Goal: Task Accomplishment & Management: Complete application form

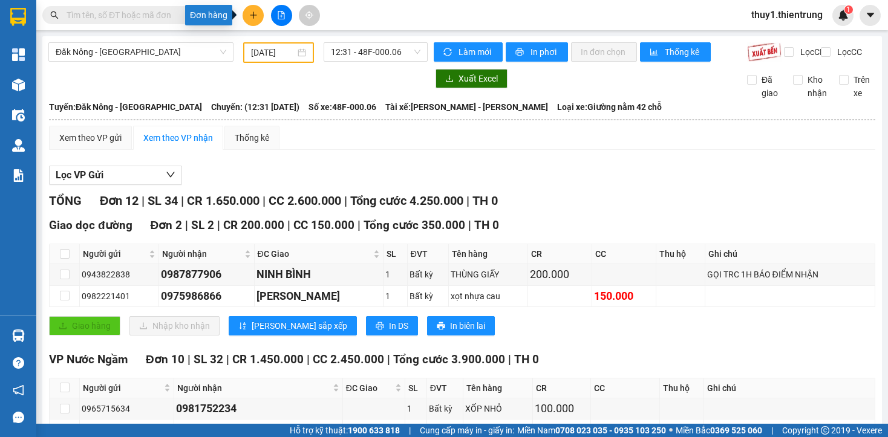
click at [255, 16] on icon "plus" at bounding box center [253, 15] width 8 height 8
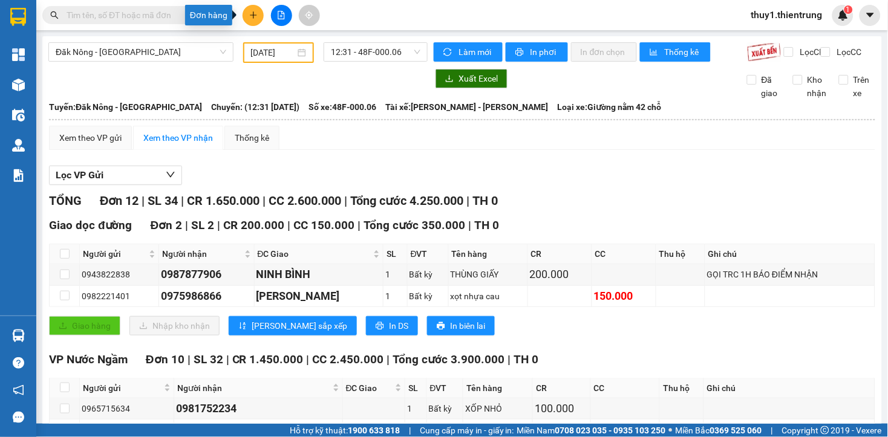
scroll to position [260, 0]
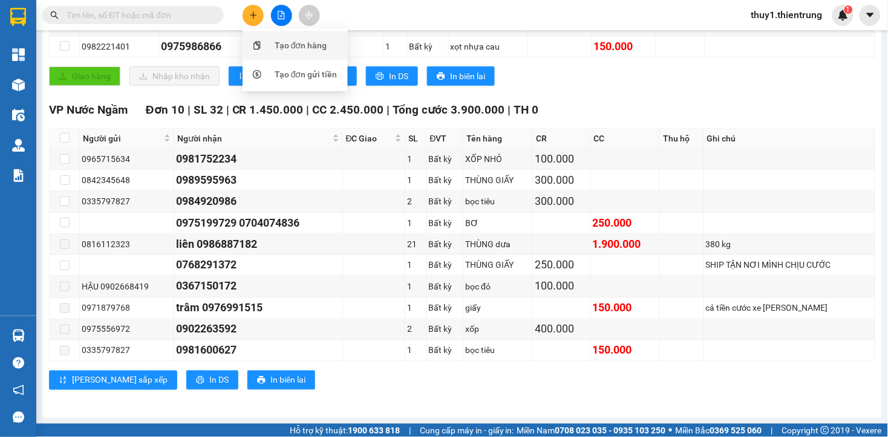
click at [293, 47] on div "Tạo đơn hàng" at bounding box center [300, 45] width 53 height 13
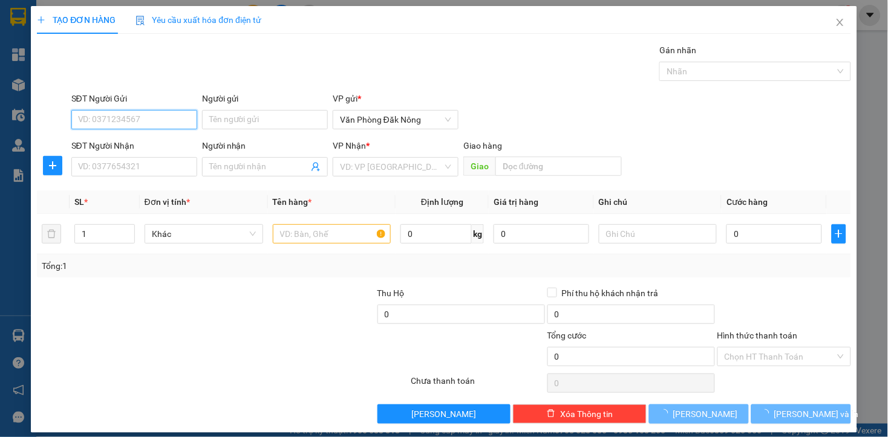
click at [189, 119] on input "SĐT Người Gửi" at bounding box center [134, 119] width 126 height 19
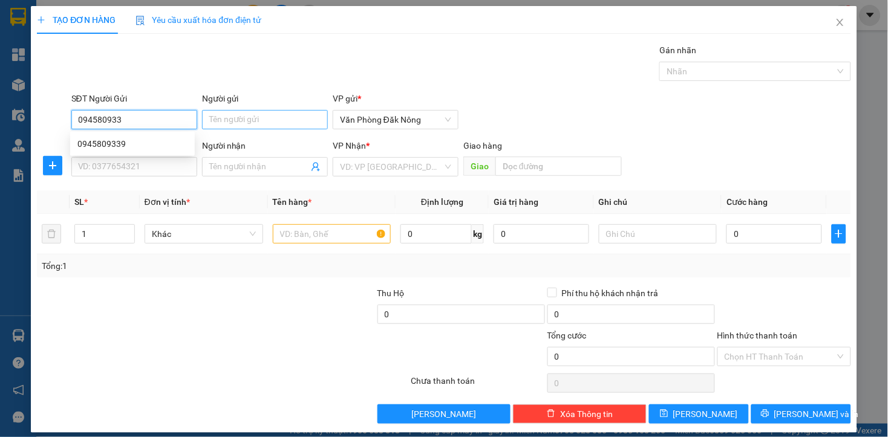
type input "0945809339"
click at [121, 141] on div "0945809339" at bounding box center [132, 143] width 110 height 13
type input "0944227038"
type input "VIZZIT NGHỆ AN"
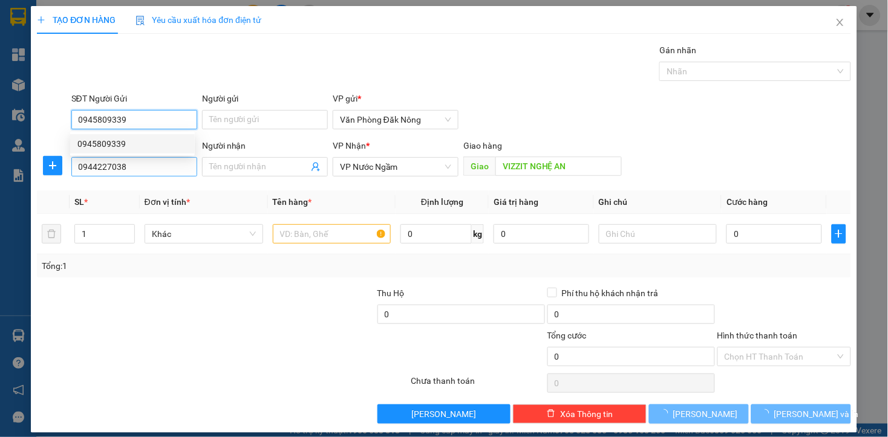
type input "150.000"
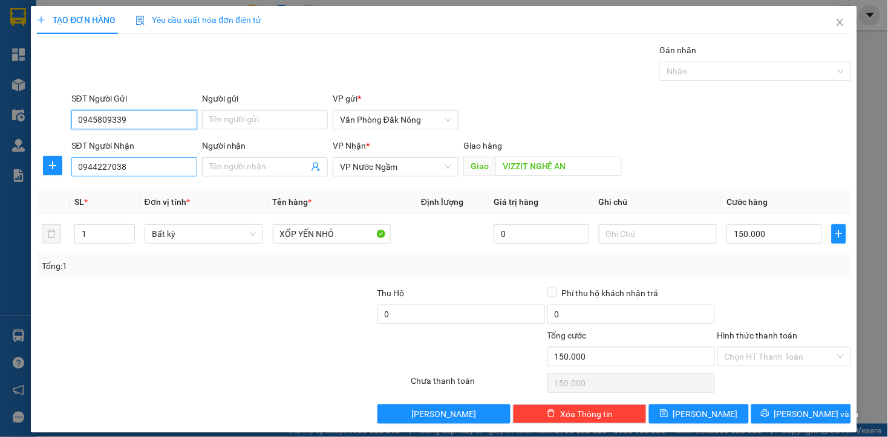
type input "0945809339"
click at [140, 167] on input "0944227038" at bounding box center [134, 166] width 126 height 19
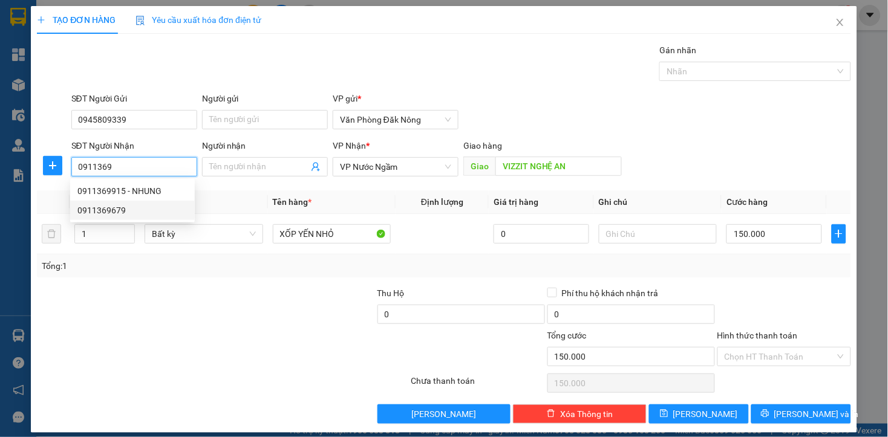
click at [111, 206] on div "0911369679" at bounding box center [132, 210] width 110 height 13
type input "0911369679"
type input "qbinh"
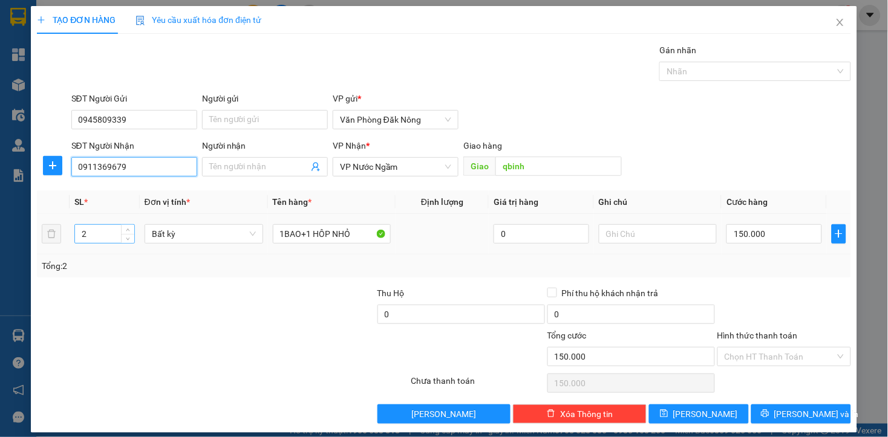
type input "0911369679"
drag, startPoint x: 108, startPoint y: 232, endPoint x: 63, endPoint y: 240, distance: 44.9
click at [63, 240] on tr "2 Bất kỳ 1BAO+1 HÔP NHỎ 0 150.000" at bounding box center [443, 234] width 813 height 41
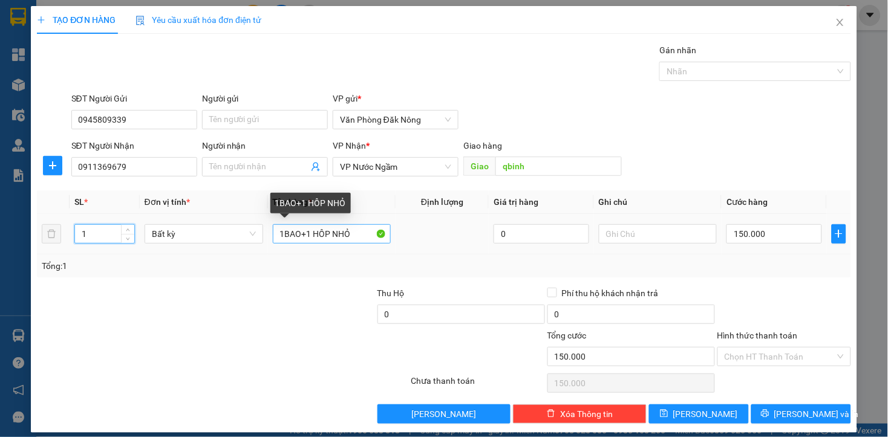
type input "1"
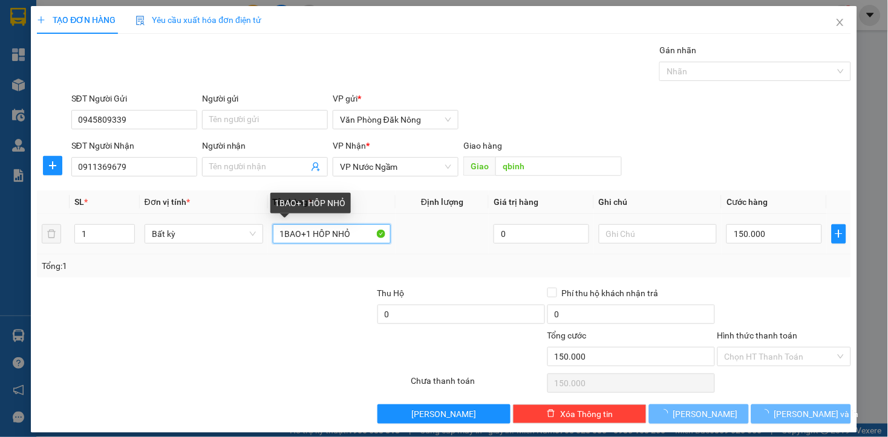
drag, startPoint x: 356, startPoint y: 234, endPoint x: 268, endPoint y: 250, distance: 88.5
click at [268, 252] on td "1BAO+1 HÔP NHỎ" at bounding box center [332, 234] width 128 height 41
type input "0"
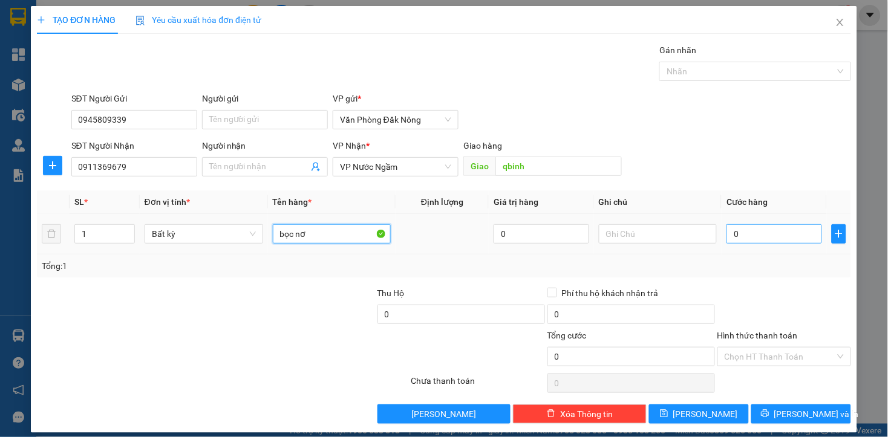
type input "bọc nơ"
click at [802, 239] on input "0" at bounding box center [773, 233] width 95 height 19
type input "1"
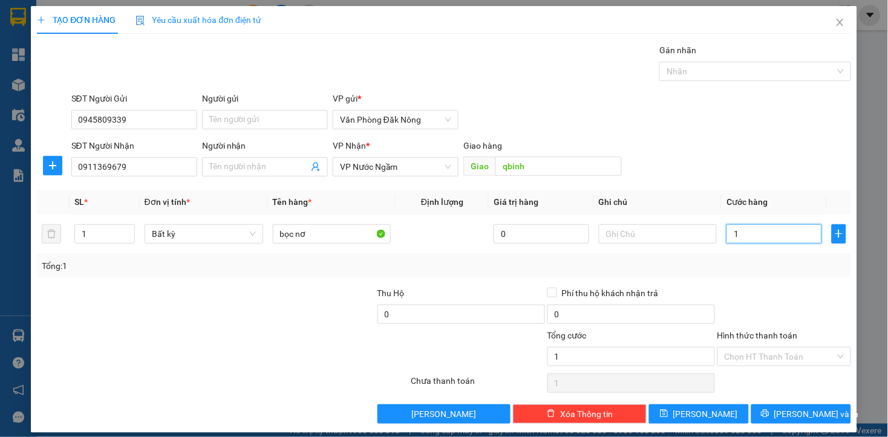
type input "10"
type input "100"
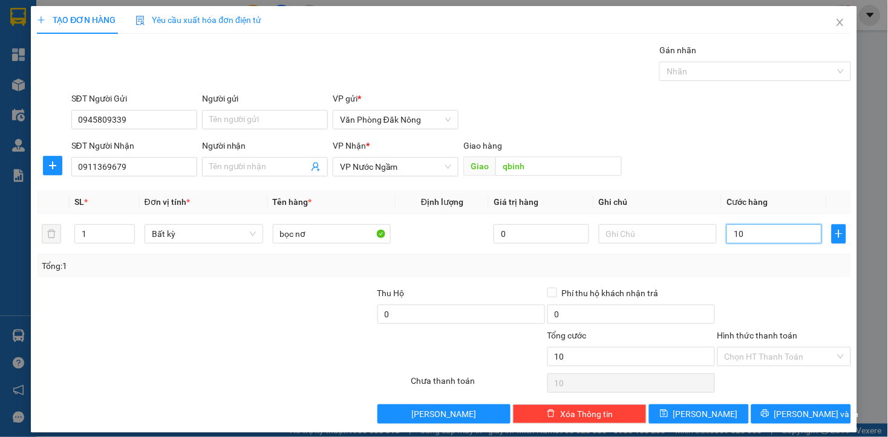
type input "100"
type input "1.000"
type input "10.000"
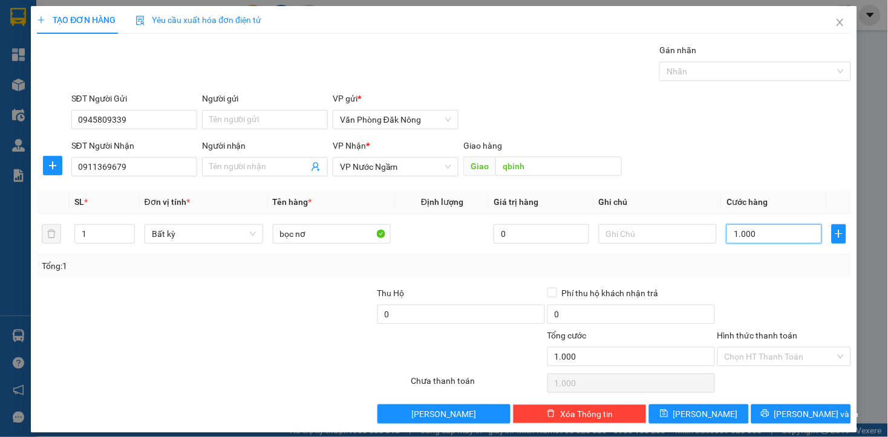
type input "10.000"
type input "100.000"
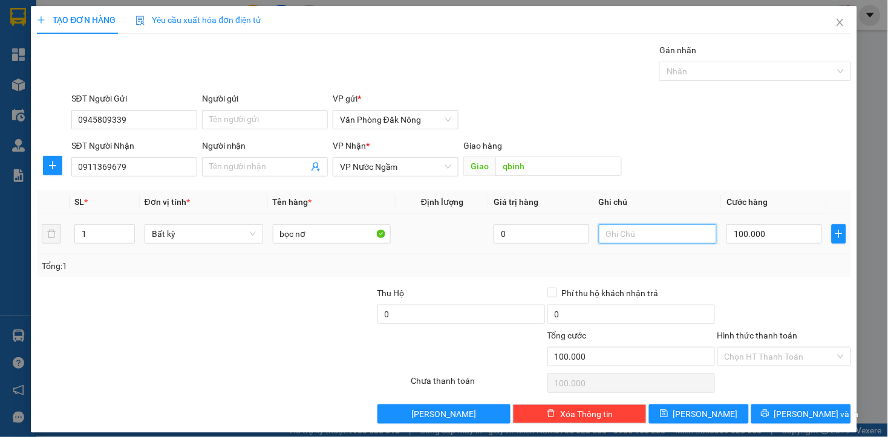
click at [648, 236] on input "text" at bounding box center [658, 233] width 119 height 19
type input "g"
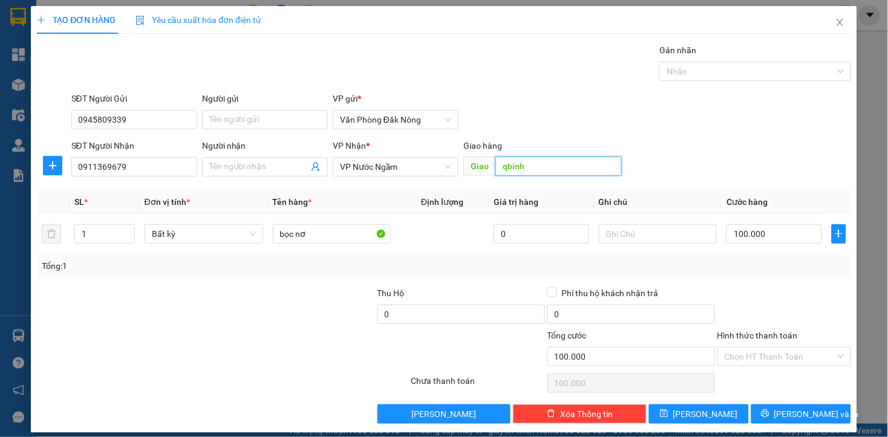
click at [548, 165] on input "qbinh" at bounding box center [558, 166] width 126 height 19
type input "bãi cu em"
click at [804, 365] on input "Hình thức thanh toán" at bounding box center [779, 357] width 111 height 18
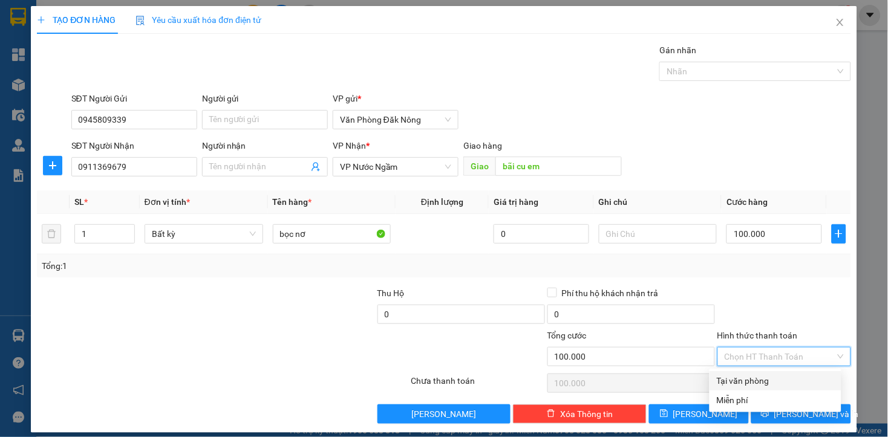
click at [790, 381] on div "Tại văn phòng" at bounding box center [774, 380] width 117 height 13
type input "0"
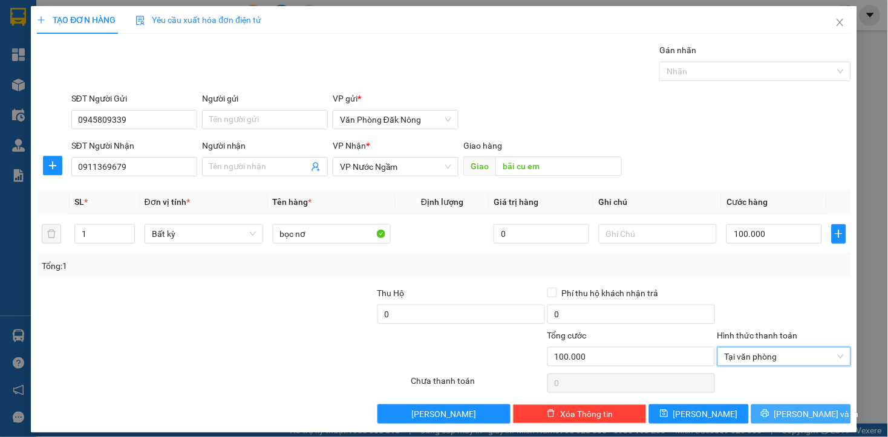
drag, startPoint x: 801, startPoint y: 414, endPoint x: 741, endPoint y: 395, distance: 62.7
click at [801, 414] on span "[PERSON_NAME] và In" at bounding box center [816, 414] width 85 height 13
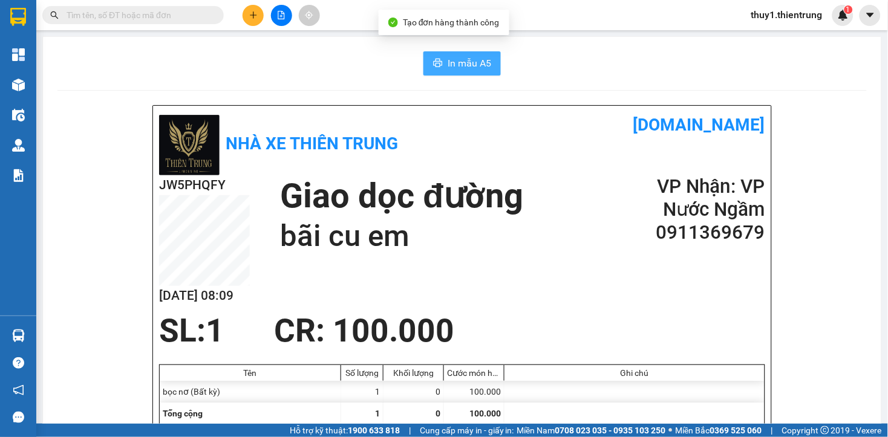
drag, startPoint x: 469, startPoint y: 59, endPoint x: 571, endPoint y: 207, distance: 180.8
click at [470, 65] on span "In mẫu A5" at bounding box center [469, 63] width 44 height 15
click at [531, 279] on div "JW5PHQFY [DATE] 08:09 Giao dọc đường bãi cu em VP Nhận: VP Nước Ngầm 09113696…" at bounding box center [462, 243] width 606 height 137
click at [620, 181] on h2 "VP Nhận: VP Nước Ngầm" at bounding box center [692, 198] width 145 height 46
click at [611, 74] on div "In mẫu A5" at bounding box center [461, 63] width 809 height 24
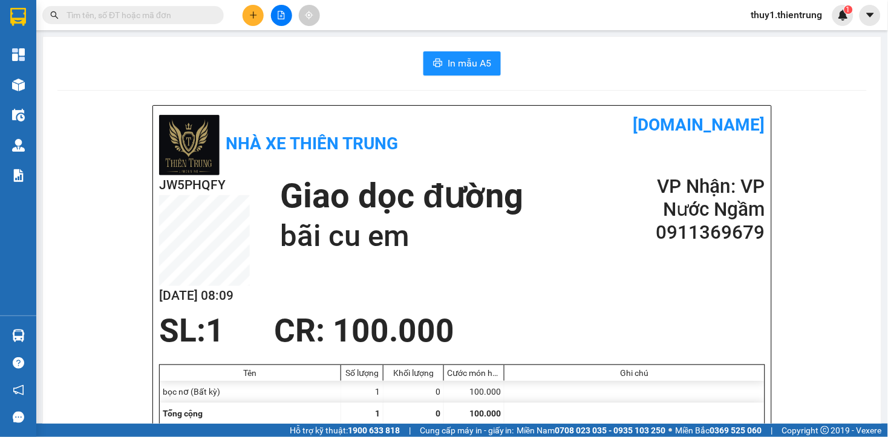
click at [536, 274] on div "JW5PHQFY [DATE] 08:09 Giao dọc đường bãi cu em VP Nhận: VP Nước Ngầm 09113696…" at bounding box center [462, 243] width 606 height 137
click at [180, 12] on input "text" at bounding box center [138, 14] width 143 height 13
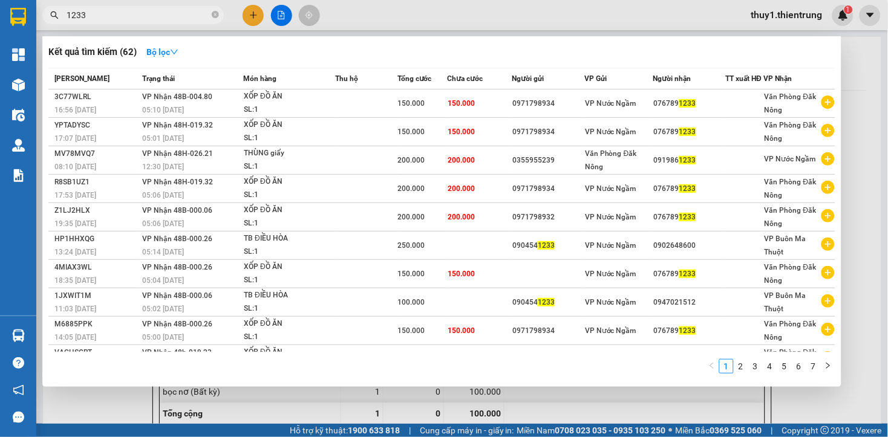
type input "1233"
drag, startPoint x: 343, startPoint y: 50, endPoint x: 305, endPoint y: 17, distance: 49.7
click at [337, 36] on div "Kết quả tìm kiếm ( 62 ) Bộ lọc Mã ĐH Trạng thái Món hàng Thu hộ Tổng cước Chưa …" at bounding box center [441, 211] width 799 height 351
click at [279, 18] on div at bounding box center [444, 218] width 888 height 437
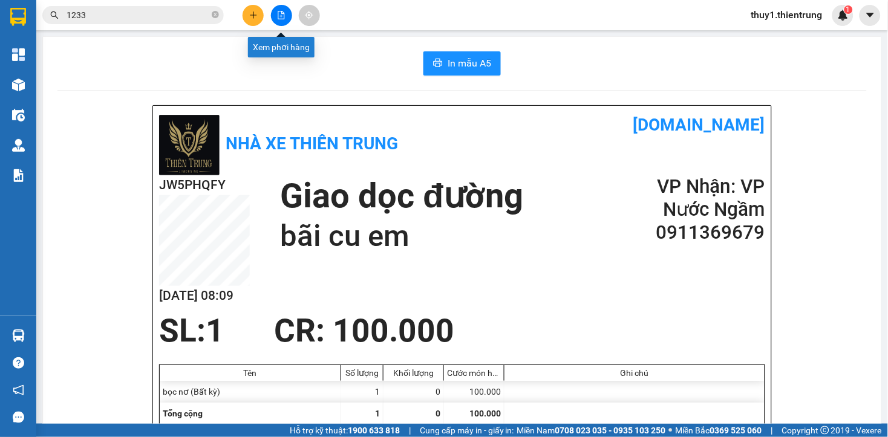
click at [281, 10] on button at bounding box center [281, 15] width 21 height 21
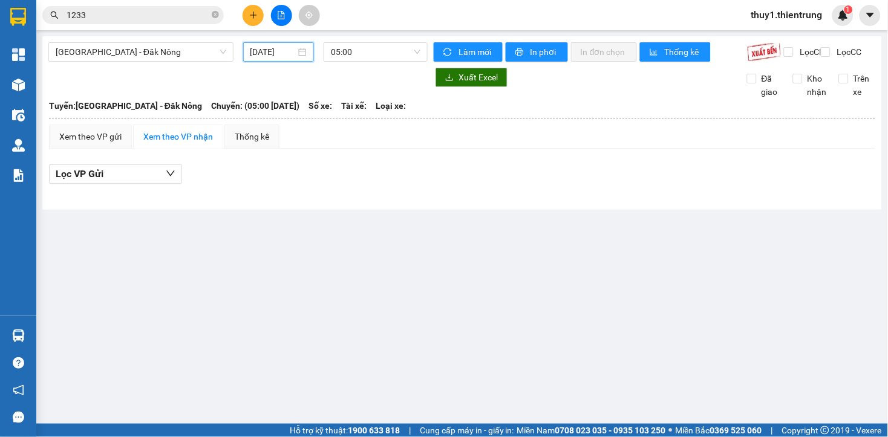
click at [271, 54] on input "[DATE]" at bounding box center [273, 51] width 46 height 13
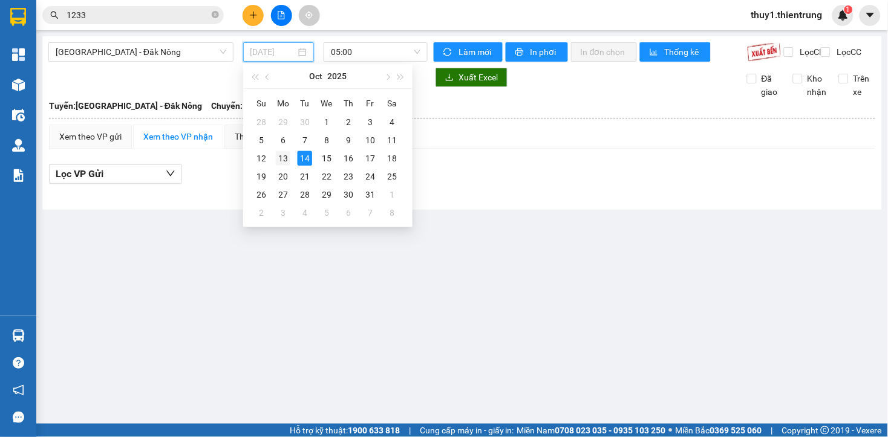
drag, startPoint x: 283, startPoint y: 156, endPoint x: 359, endPoint y: 91, distance: 99.5
click at [284, 156] on div "13" at bounding box center [283, 158] width 15 height 15
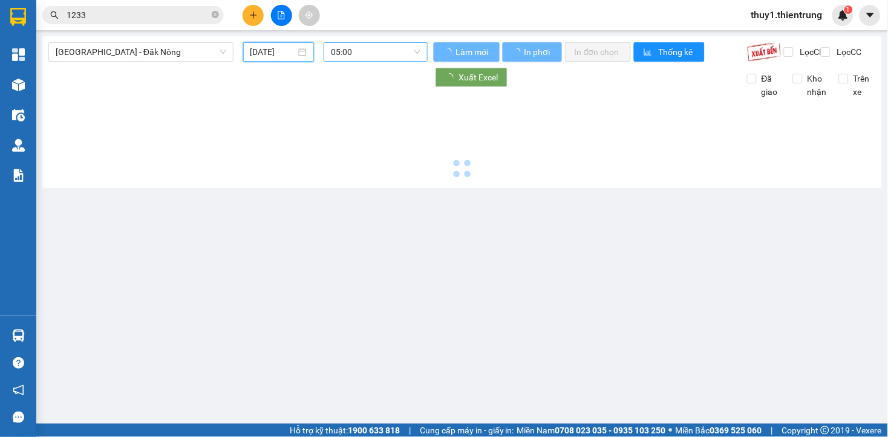
type input "[DATE]"
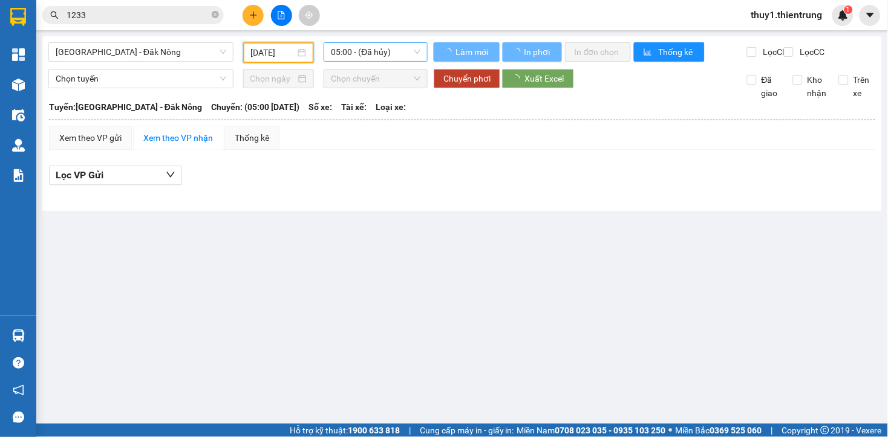
drag, startPoint x: 389, startPoint y: 50, endPoint x: 392, endPoint y: 57, distance: 7.1
click at [391, 51] on span "05:00 - (Đã hủy)" at bounding box center [375, 52] width 89 height 18
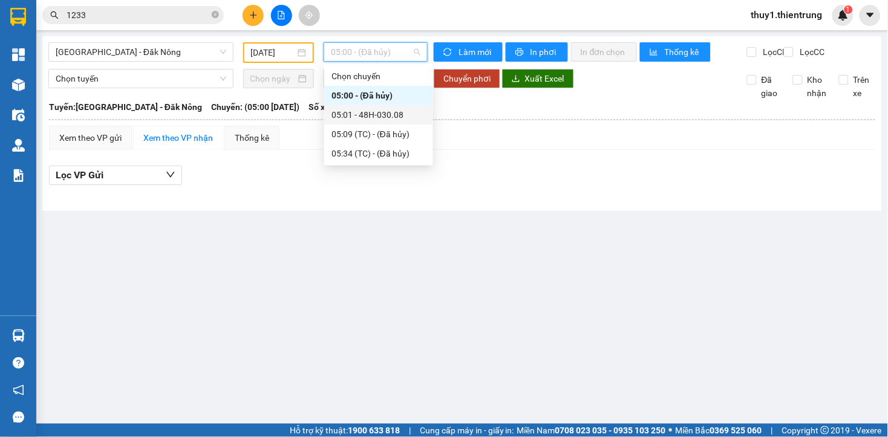
drag, startPoint x: 397, startPoint y: 112, endPoint x: 418, endPoint y: 203, distance: 93.1
click at [398, 115] on div "05:01 - 48H-030.08" at bounding box center [378, 114] width 94 height 13
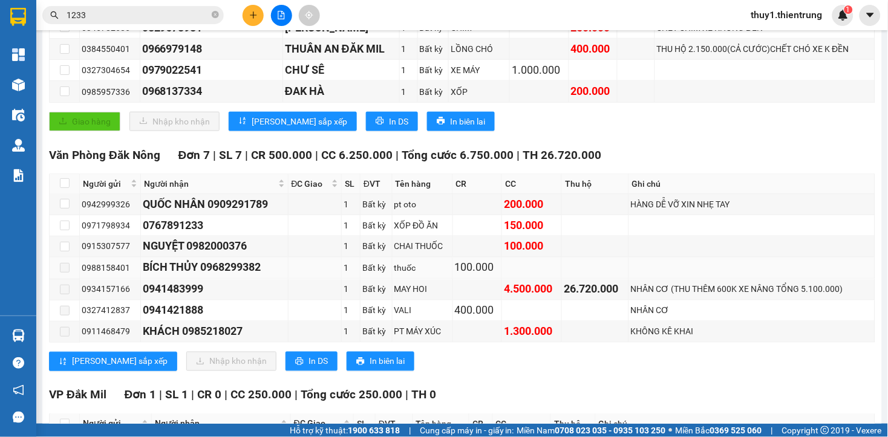
scroll to position [336, 0]
